Goal: Task Accomplishment & Management: Manage account settings

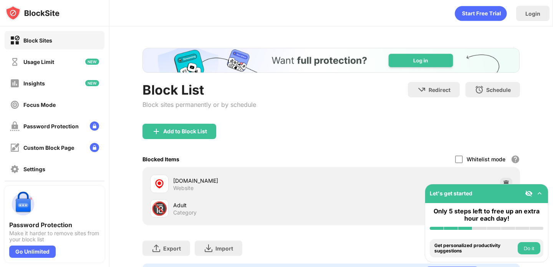
scroll to position [39, 0]
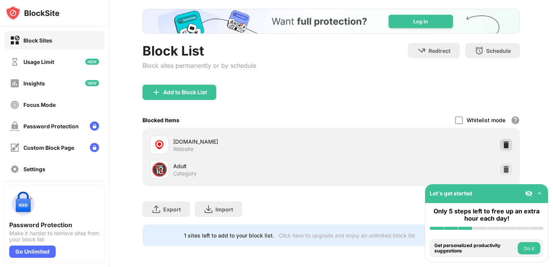
click at [507, 142] on img at bounding box center [506, 145] width 8 height 8
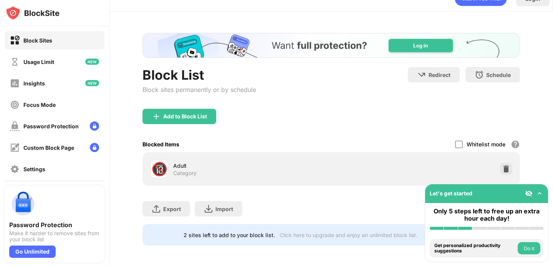
scroll to position [15, 0]
